Goal: Task Accomplishment & Management: Complete application form

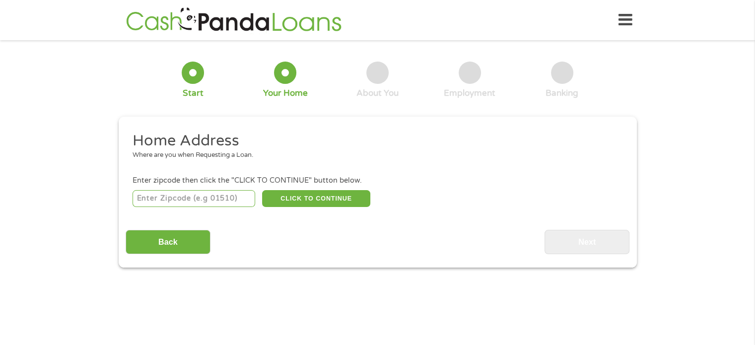
click at [240, 200] on input "number" at bounding box center [194, 198] width 123 height 17
type input "78660"
click at [309, 201] on button "CLICK TO CONTINUE" at bounding box center [316, 198] width 108 height 17
type input "78660"
type input "Pflugerville"
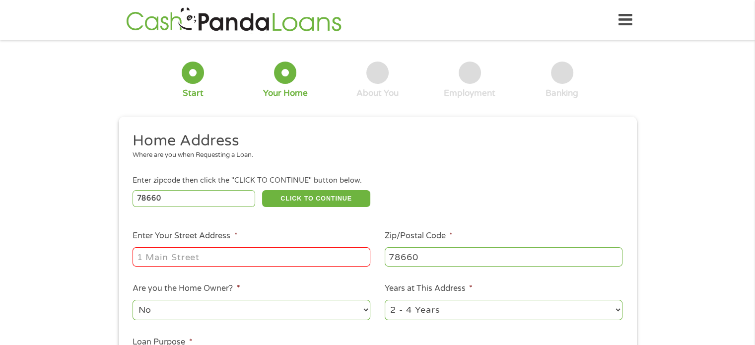
click at [241, 246] on div at bounding box center [252, 257] width 238 height 23
click at [229, 265] on input "Enter Your Street Address *" at bounding box center [252, 256] width 238 height 19
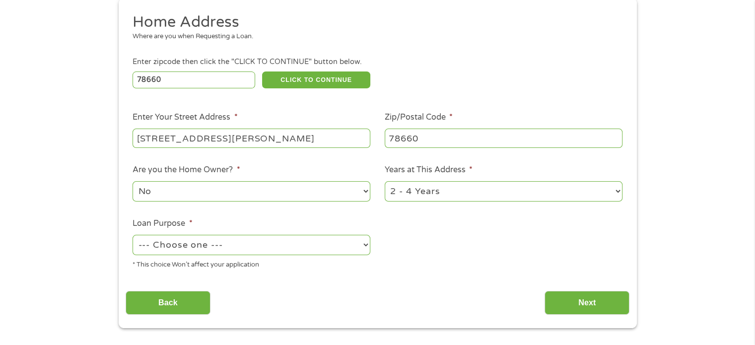
scroll to position [121, 0]
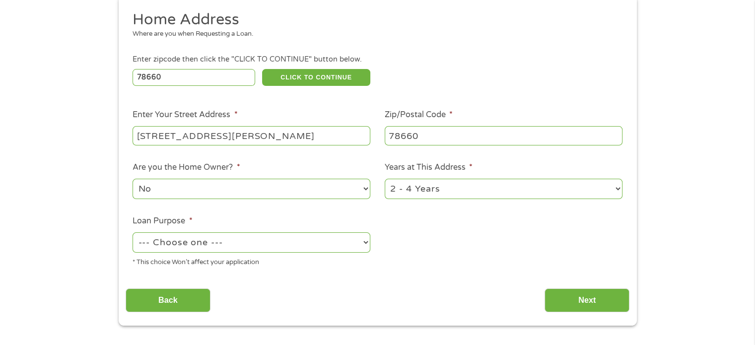
click at [257, 139] on input "[STREET_ADDRESS][PERSON_NAME]" at bounding box center [252, 135] width 238 height 19
type input "[STREET_ADDRESS]"
click at [212, 88] on ul "Home Address Where are you when Requesting a Loan. Enter zipcode then click the…" at bounding box center [378, 142] width 504 height 265
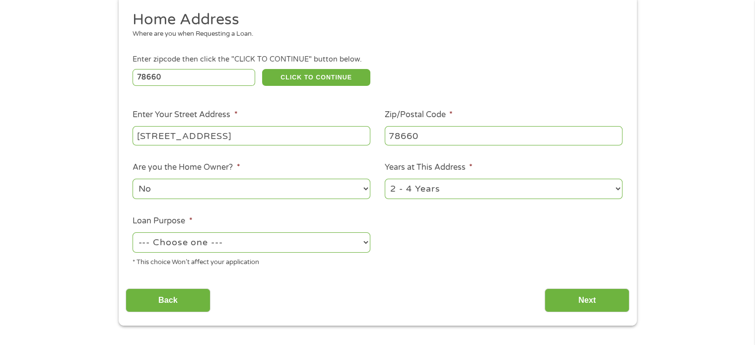
click at [207, 69] on input "78660" at bounding box center [194, 77] width 123 height 17
type input "78664"
click at [225, 156] on ul "Home Address Where are you when Requesting a Loan. Enter zipcode then click the…" at bounding box center [378, 142] width 504 height 265
click at [203, 138] on input "[STREET_ADDRESS]" at bounding box center [252, 135] width 238 height 19
type input "[STREET_ADDRESS]"
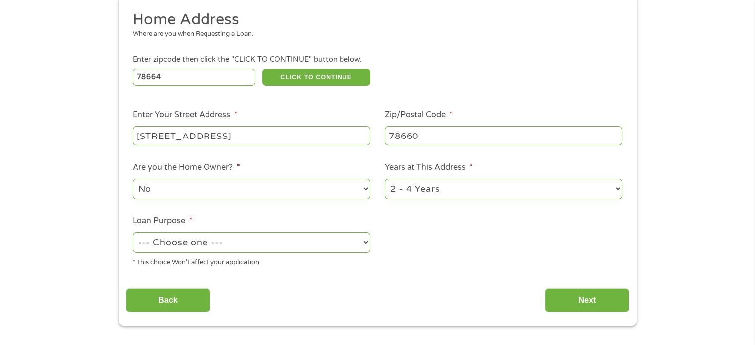
click at [434, 140] on input "78660" at bounding box center [504, 135] width 238 height 19
type input "78664"
click at [416, 256] on ul "Home Address Where are you when Requesting a Loan. Enter zipcode then click the…" at bounding box center [378, 142] width 504 height 265
click at [315, 248] on select "--- Choose one --- Pay Bills Debt Consolidation Home Improvement Major Purchase…" at bounding box center [252, 242] width 238 height 20
select select "shorttermcash"
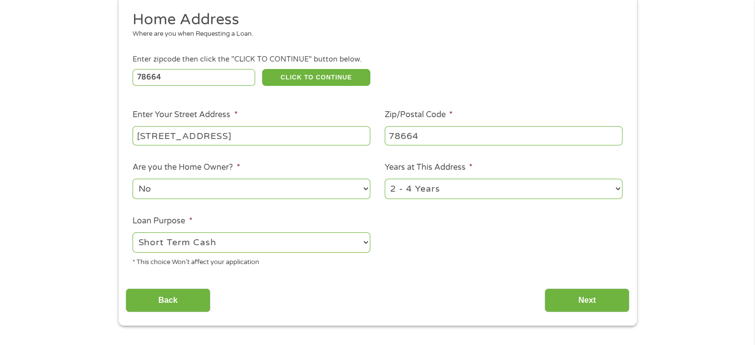
click at [133, 233] on select "--- Choose one --- Pay Bills Debt Consolidation Home Improvement Major Purchase…" at bounding box center [252, 242] width 238 height 20
click at [565, 305] on input "Next" at bounding box center [587, 300] width 85 height 24
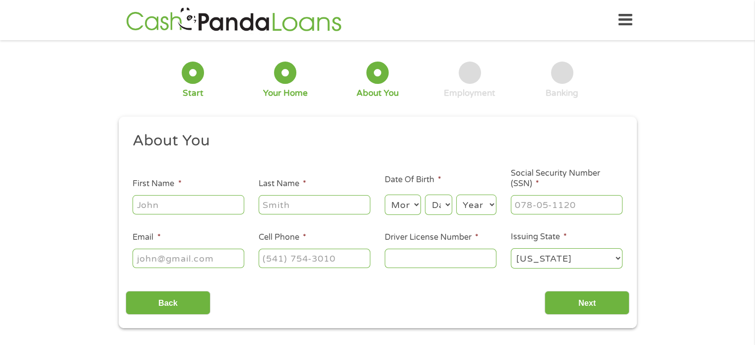
scroll to position [0, 0]
click at [224, 200] on input "First Name *" at bounding box center [189, 204] width 112 height 19
type input "Kamri"
type input "[PERSON_NAME]"
type input "[EMAIL_ADDRESS][DOMAIN_NAME]"
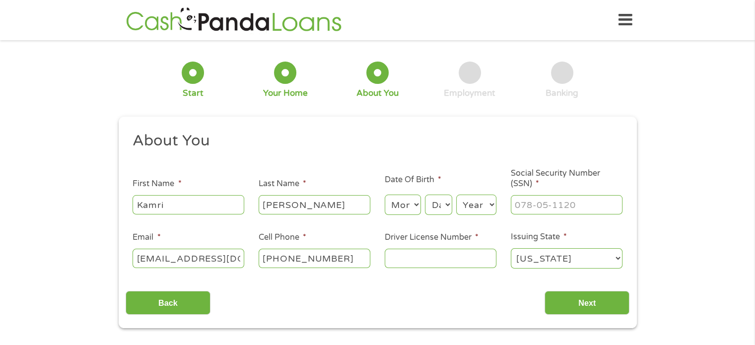
click at [334, 258] on input "[PHONE_NUMBER]" at bounding box center [315, 258] width 112 height 19
type input "[PHONE_NUMBER]"
click at [401, 202] on select "Month 1 2 3 4 5 6 7 8 9 10 11 12" at bounding box center [403, 205] width 36 height 20
select select "1"
click at [385, 195] on select "Month 1 2 3 4 5 6 7 8 9 10 11 12" at bounding box center [403, 205] width 36 height 20
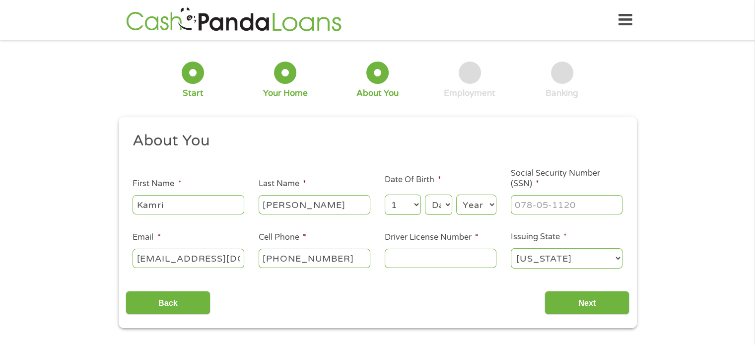
click at [437, 208] on select "Day 1 2 3 4 5 6 7 8 9 10 11 12 13 14 15 16 17 18 19 20 21 22 23 24 25 26 27 28 …" at bounding box center [438, 205] width 27 height 20
select select "17"
click at [425, 195] on select "Day 1 2 3 4 5 6 7 8 9 10 11 12 13 14 15 16 17 18 19 20 21 22 23 24 25 26 27 28 …" at bounding box center [438, 205] width 27 height 20
click at [464, 205] on select "Year [DATE] 2006 2005 2004 2003 2002 2001 2000 1999 1998 1997 1996 1995 1994 19…" at bounding box center [476, 205] width 40 height 20
select select "1995"
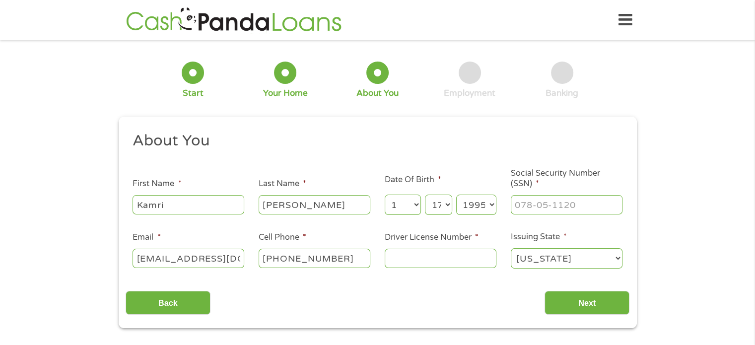
click at [456, 195] on select "Year [DATE] 2006 2005 2004 2003 2002 2001 2000 1999 1998 1997 1996 1995 1994 19…" at bounding box center [476, 205] width 40 height 20
click at [536, 208] on input "___-__-____" at bounding box center [567, 204] width 112 height 19
click at [518, 209] on input "___-__-____" at bounding box center [567, 204] width 112 height 19
type input "636-46-3778"
click at [446, 260] on input "Driver License Number *" at bounding box center [441, 258] width 112 height 19
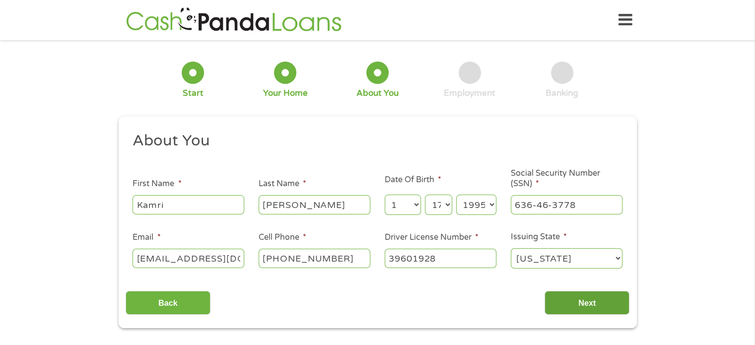
type input "39601928"
click at [598, 307] on input "Next" at bounding box center [587, 303] width 85 height 24
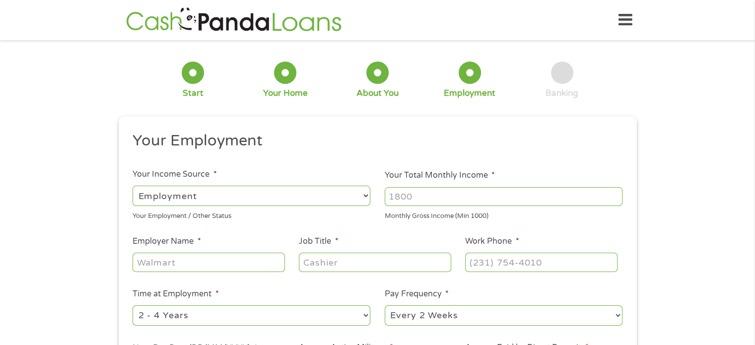
scroll to position [4, 4]
click at [412, 202] on input "Your Total Monthly Income *" at bounding box center [504, 196] width 238 height 19
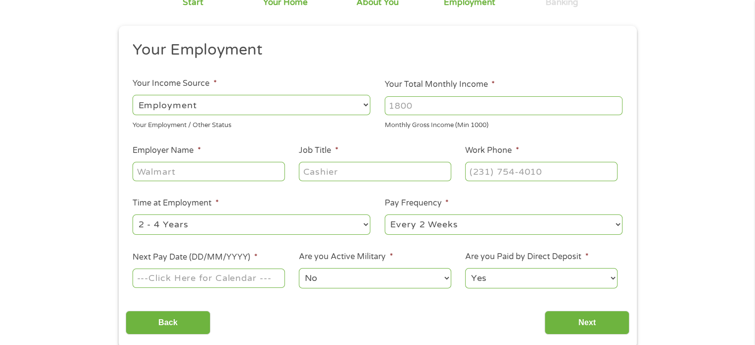
scroll to position [91, 0]
click at [243, 173] on input "Employer Name *" at bounding box center [209, 170] width 152 height 19
type input "longhorn eyecare"
click at [354, 172] on input "Job Title *" at bounding box center [375, 170] width 152 height 19
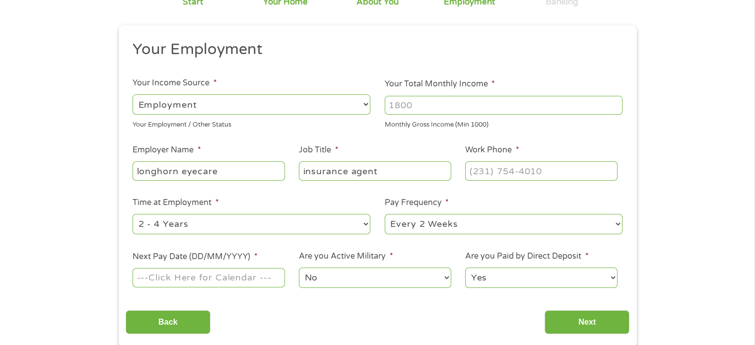
type input "insurance agent"
click at [534, 174] on input "Work Phone *" at bounding box center [541, 170] width 152 height 19
type input "[PHONE_NUMBER]"
click at [449, 255] on li "Are you Active Military * No Yes" at bounding box center [375, 269] width 166 height 39
click at [248, 277] on input "Next Pay Date (DD/MM/YYYY) *" at bounding box center [209, 277] width 152 height 19
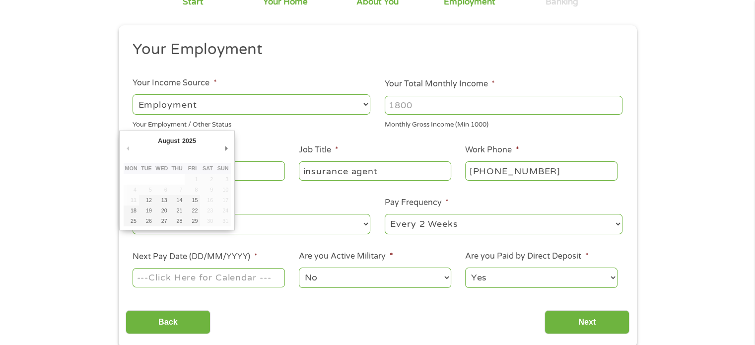
type input "[DATE]"
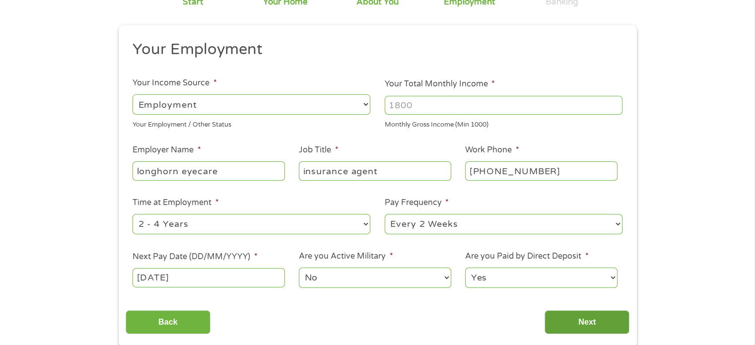
click at [571, 330] on input "Next" at bounding box center [587, 322] width 85 height 24
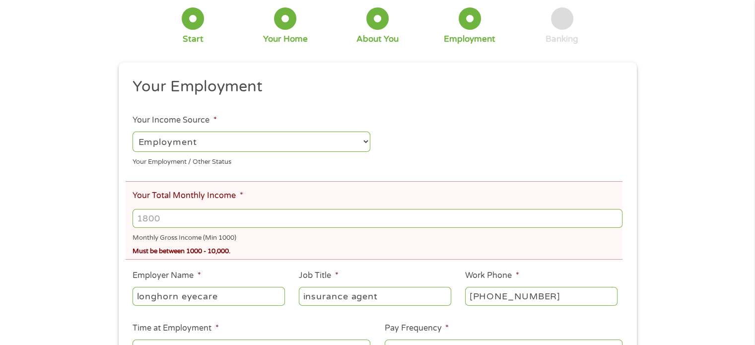
scroll to position [0, 0]
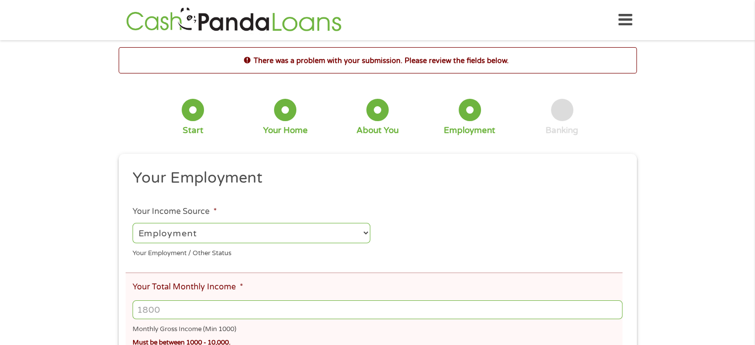
click at [375, 311] on input "Your Total Monthly Income *" at bounding box center [377, 309] width 489 height 19
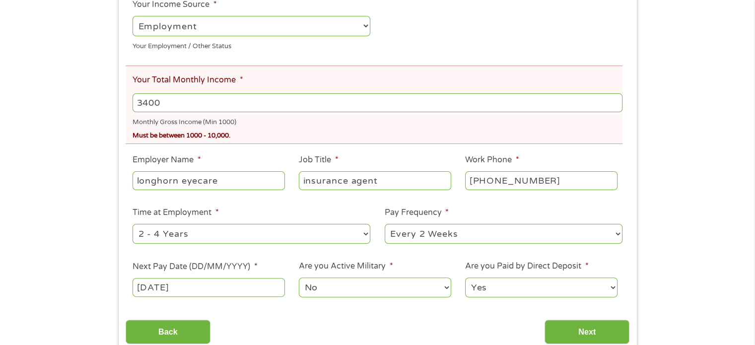
scroll to position [210, 0]
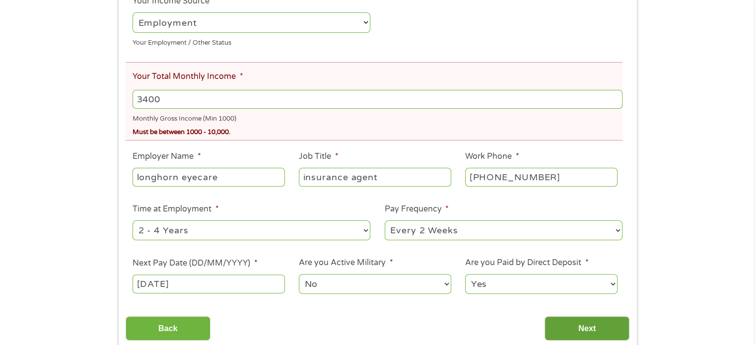
type input "3400"
click at [591, 333] on input "Next" at bounding box center [587, 328] width 85 height 24
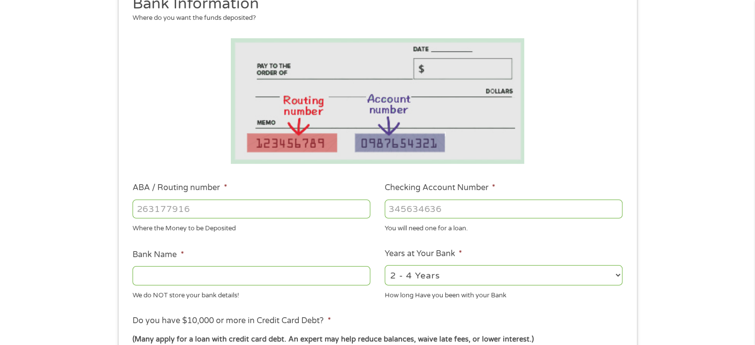
scroll to position [139, 0]
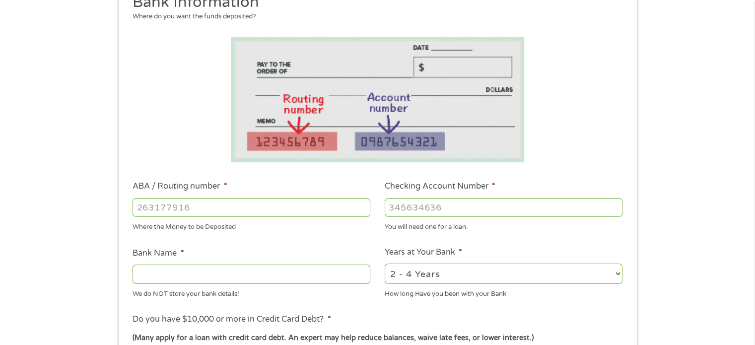
click at [301, 211] on input "ABA / Routing number *" at bounding box center [252, 207] width 238 height 19
type input "124303120"
type input "GREEN DOT BANK"
type input "124303120"
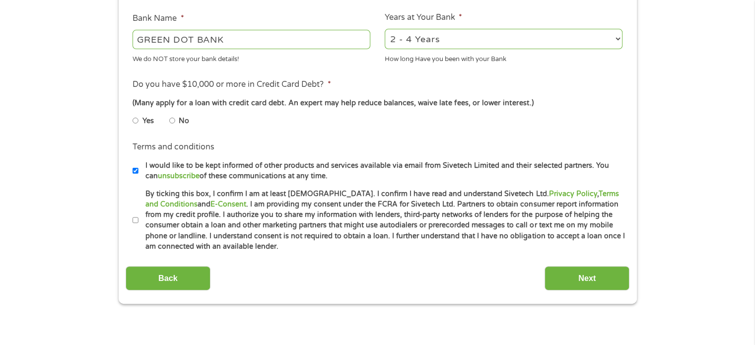
scroll to position [376, 0]
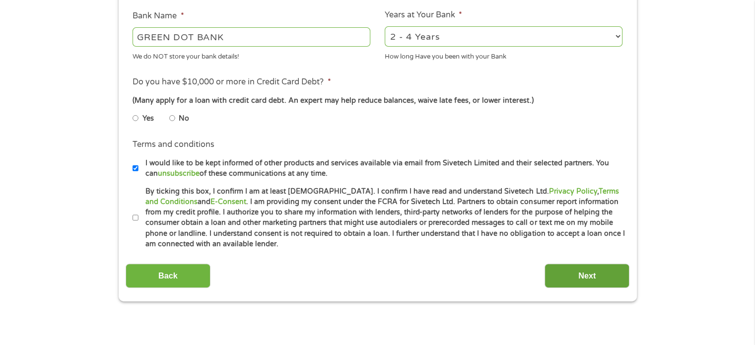
type input "393992798117"
click at [572, 274] on input "Next" at bounding box center [587, 276] width 85 height 24
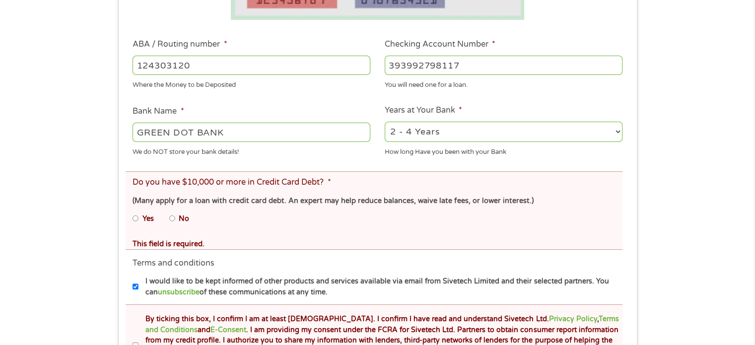
scroll to position [344, 0]
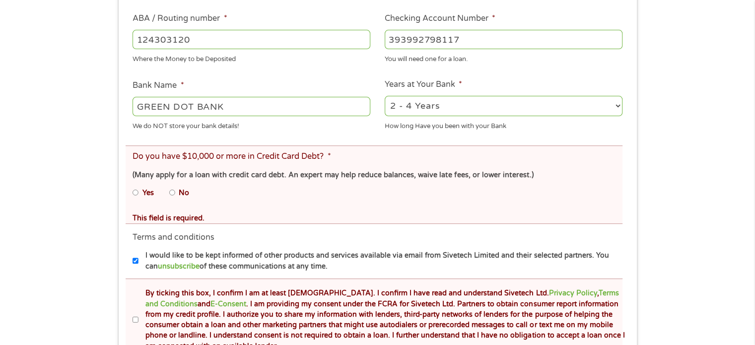
click at [169, 190] on input "No" at bounding box center [172, 193] width 6 height 16
radio input "true"
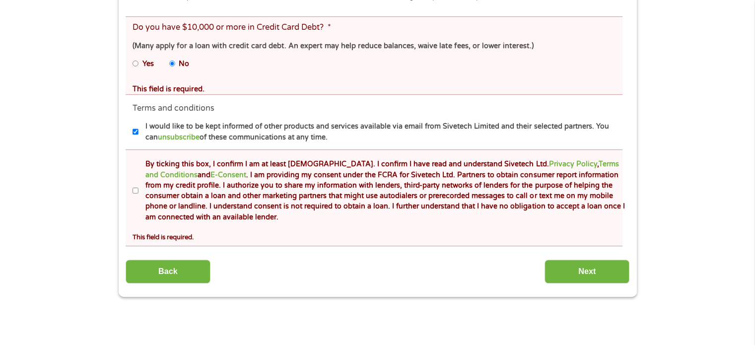
scroll to position [487, 0]
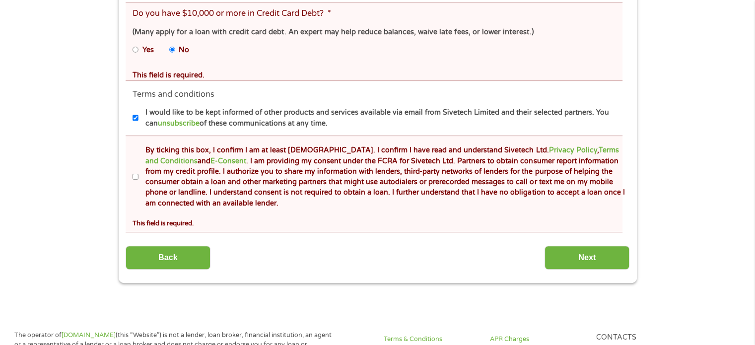
click at [134, 177] on input "By ticking this box, I confirm I am at least [DEMOGRAPHIC_DATA]. I confirm I ha…" at bounding box center [136, 177] width 6 height 16
checkbox input "true"
click at [570, 257] on input "Next" at bounding box center [587, 258] width 85 height 24
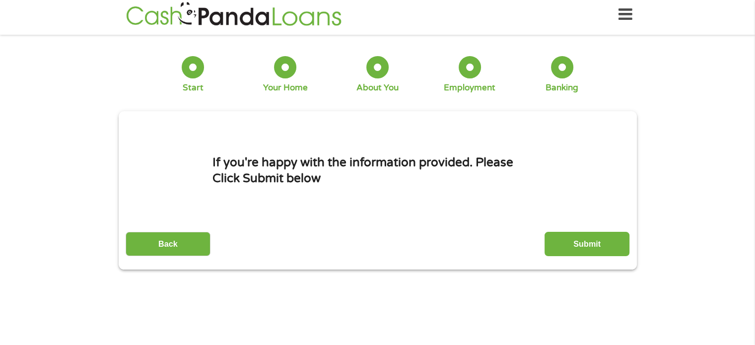
scroll to position [0, 0]
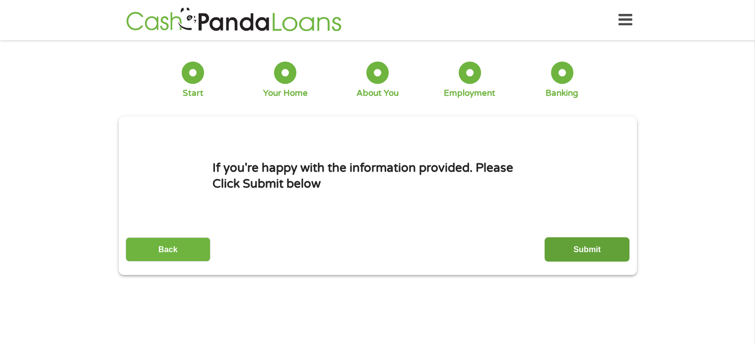
click at [573, 255] on input "Submit" at bounding box center [587, 249] width 85 height 24
